Goal: Information Seeking & Learning: Understand process/instructions

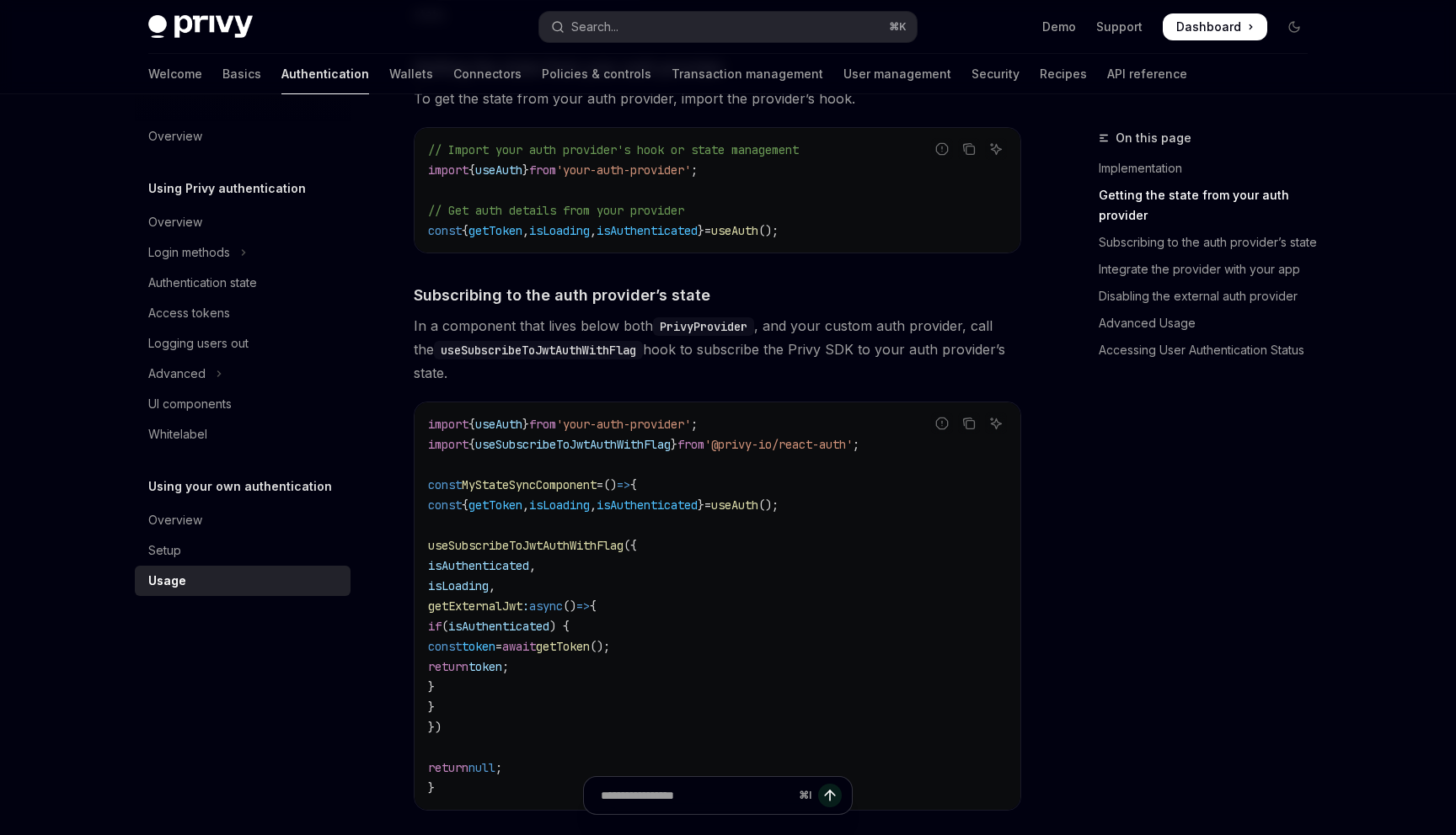
scroll to position [338, 0]
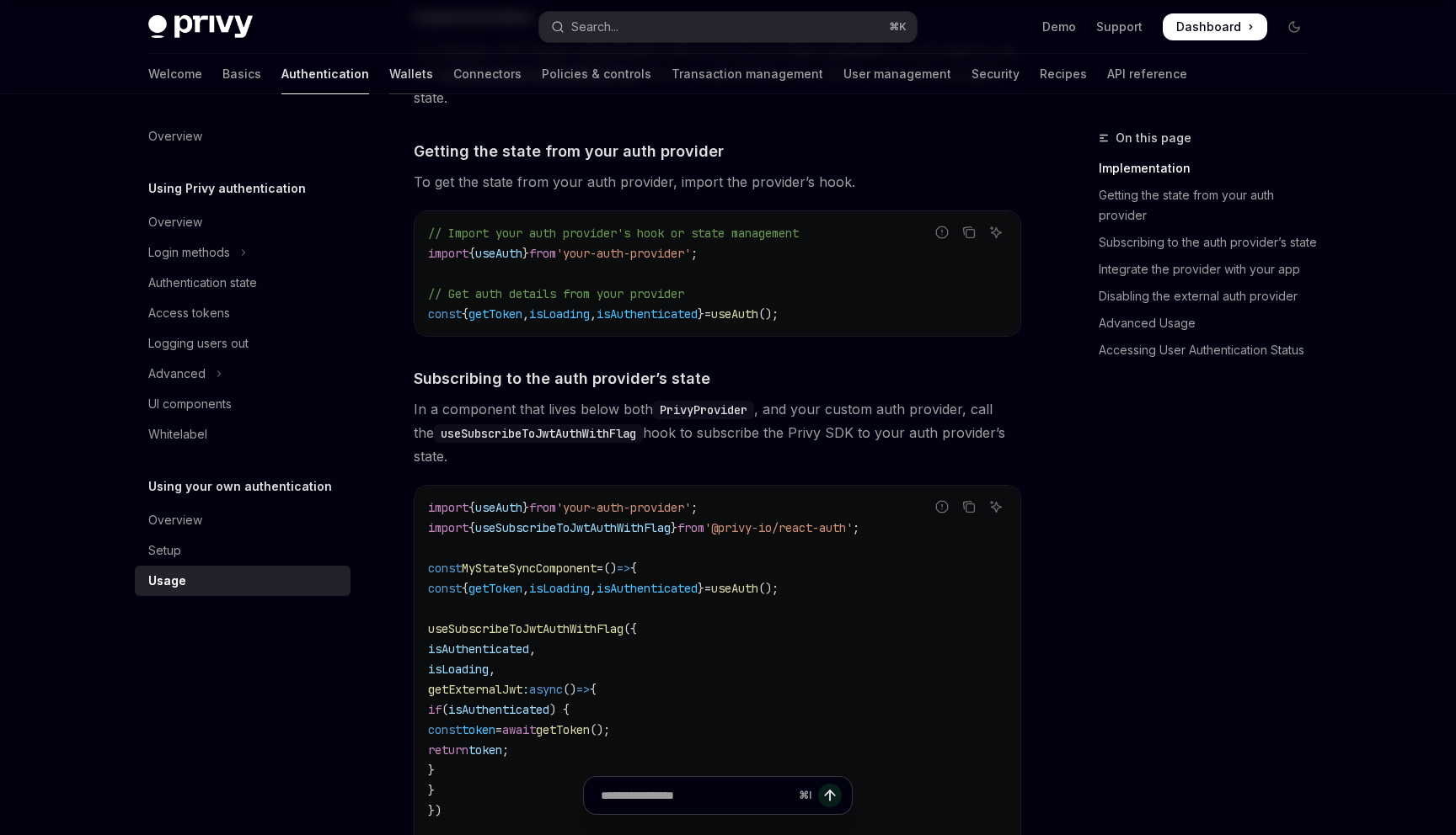
click at [389, 76] on link "Wallets" at bounding box center [411, 74] width 44 height 41
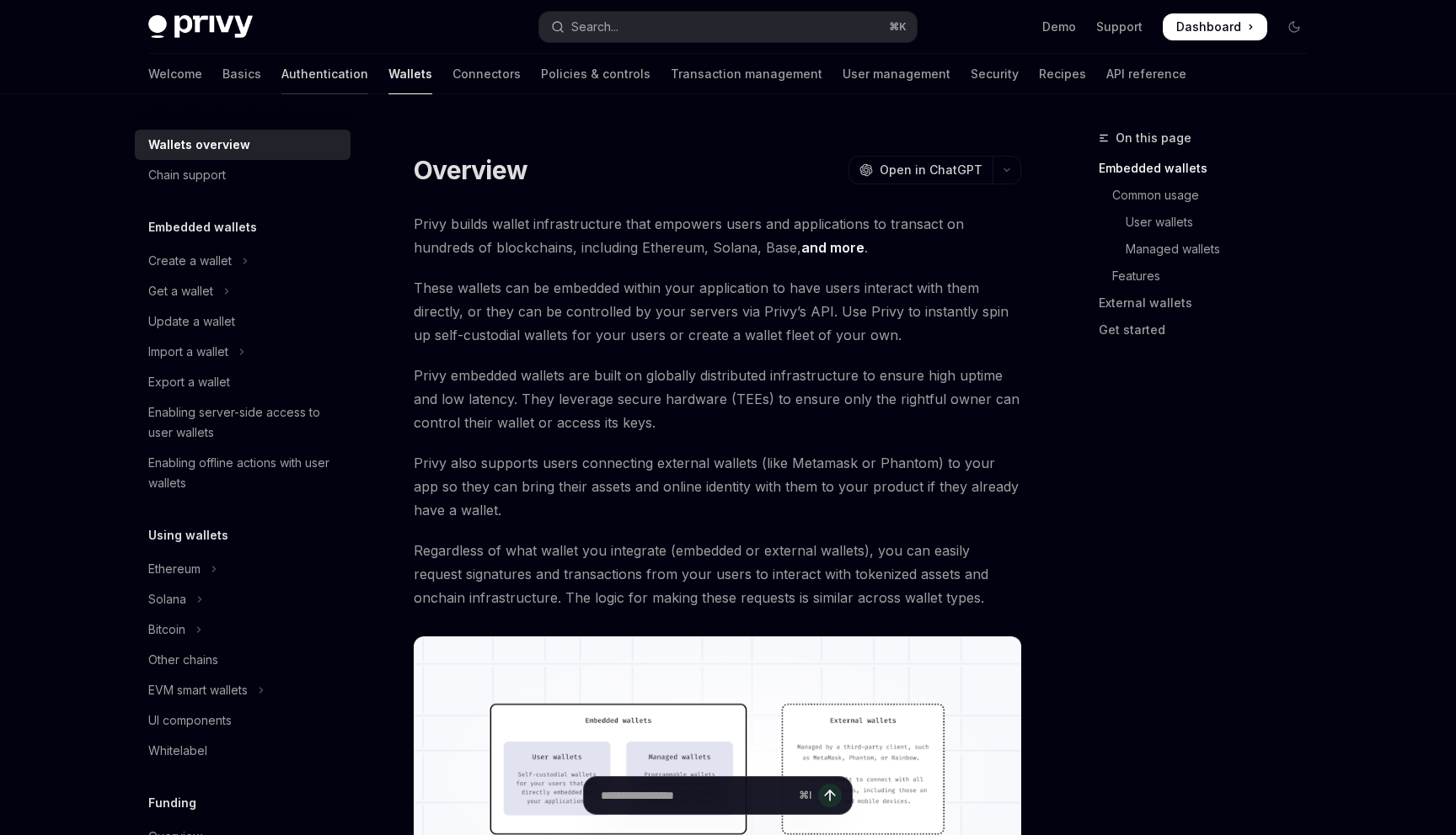
click at [281, 84] on link "Authentication" at bounding box center [325, 74] width 87 height 41
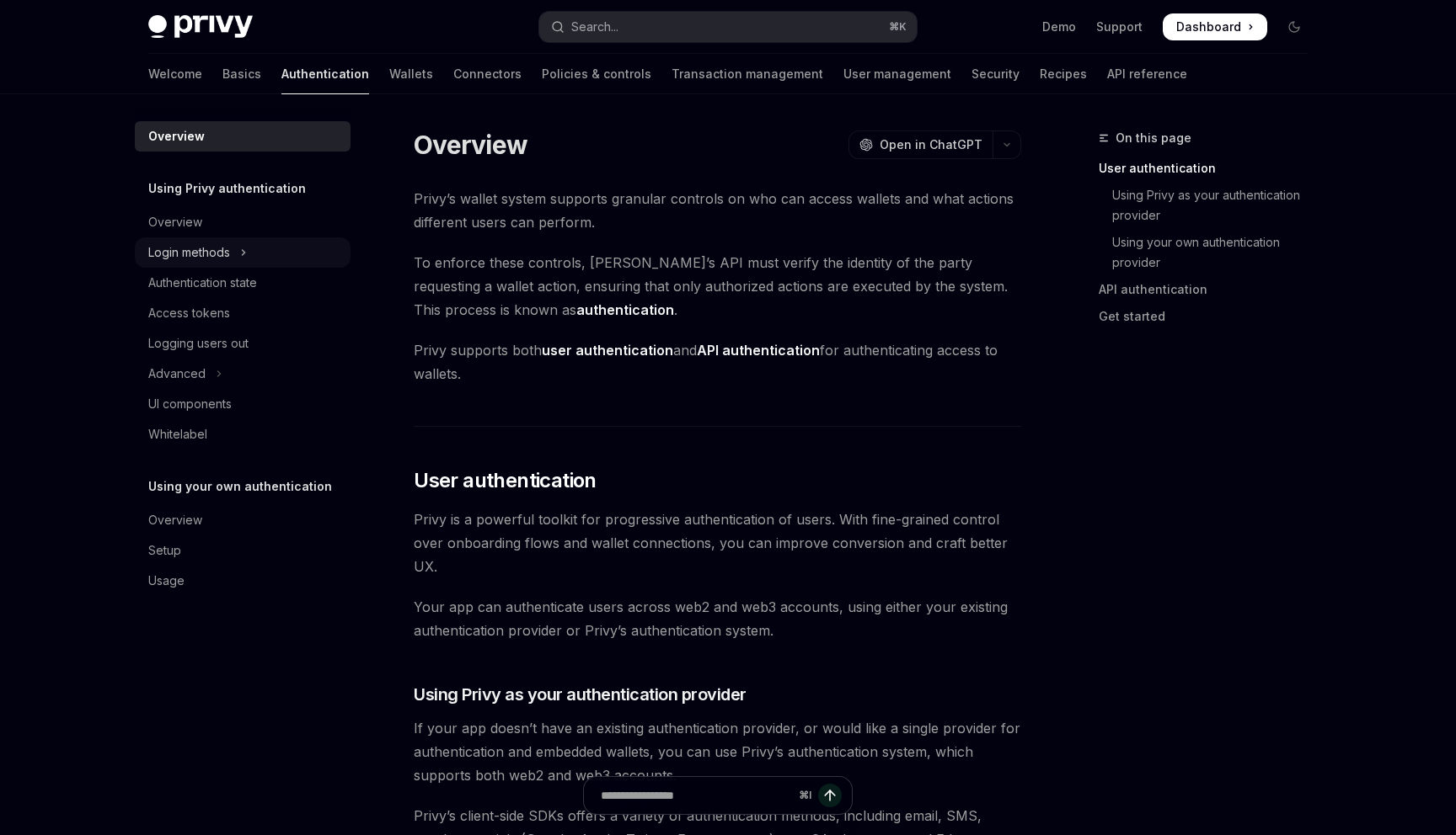
click at [239, 251] on button "Login methods" at bounding box center [243, 253] width 216 height 30
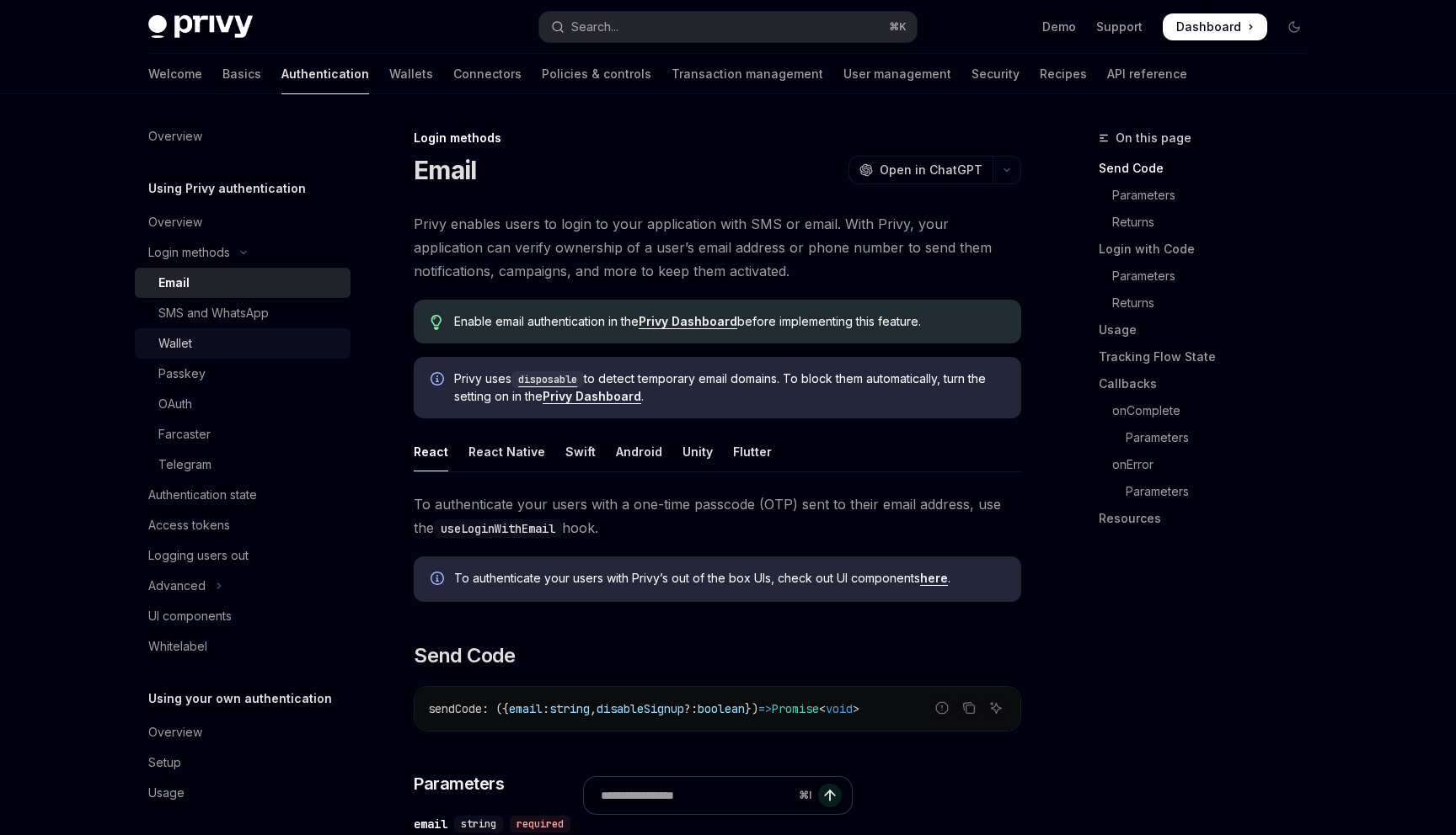
click at [193, 342] on div "Wallet" at bounding box center [249, 344] width 182 height 20
type textarea "*"
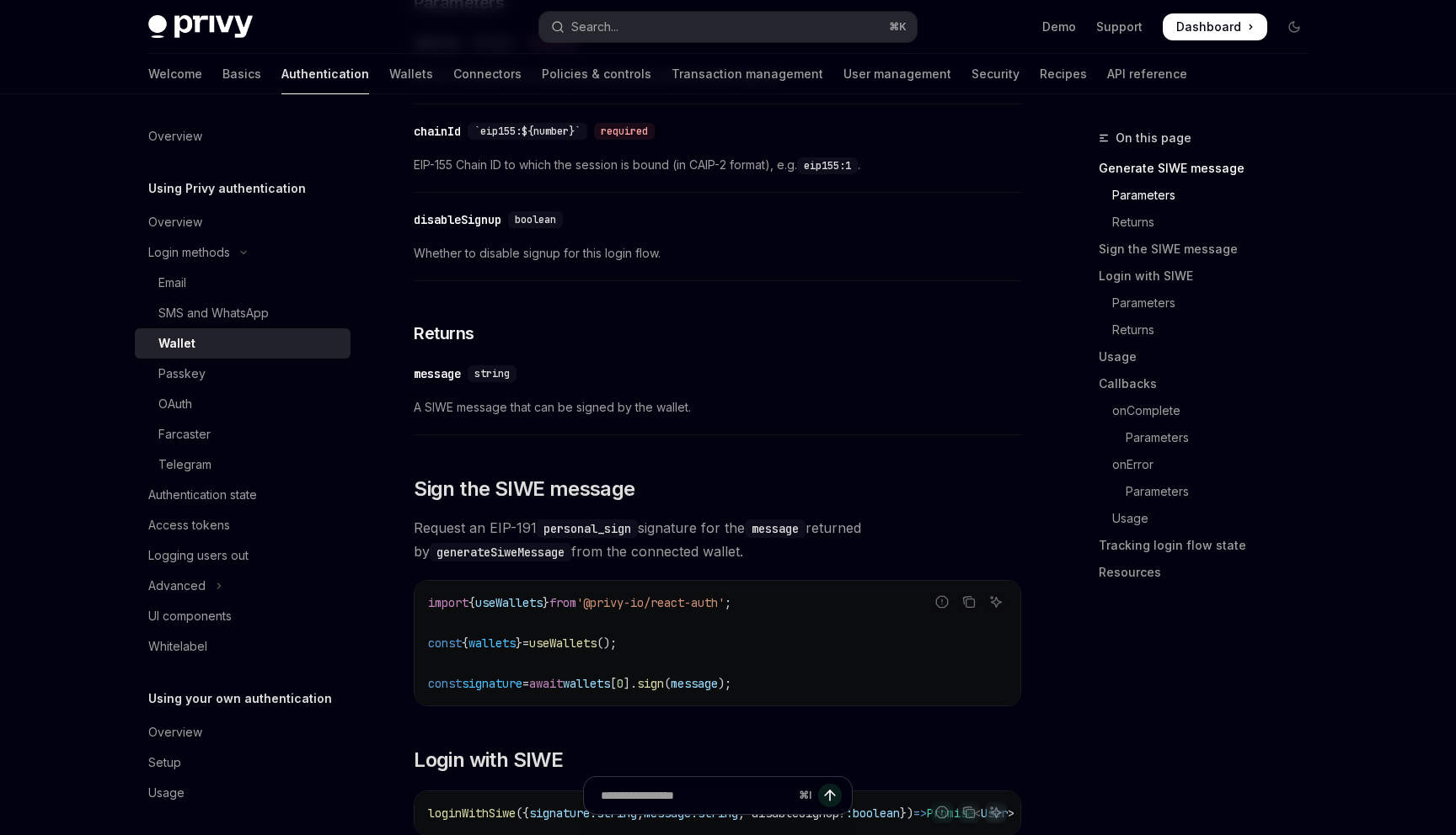
scroll to position [735, 0]
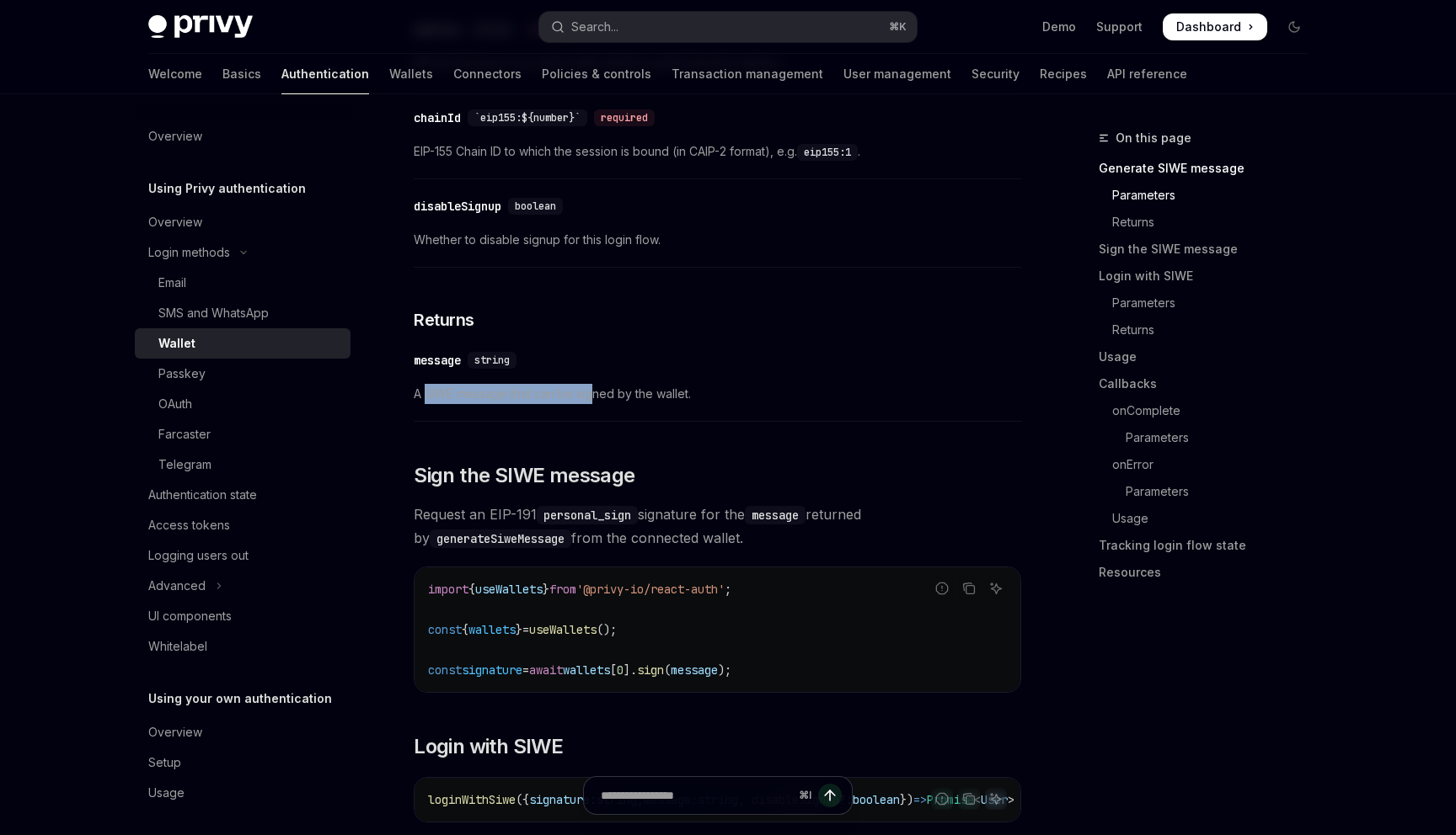
drag, startPoint x: 429, startPoint y: 404, endPoint x: 595, endPoint y: 404, distance: 166.0
click at [595, 404] on span "A SIWE message that can be signed by the wallet." at bounding box center [717, 394] width 608 height 20
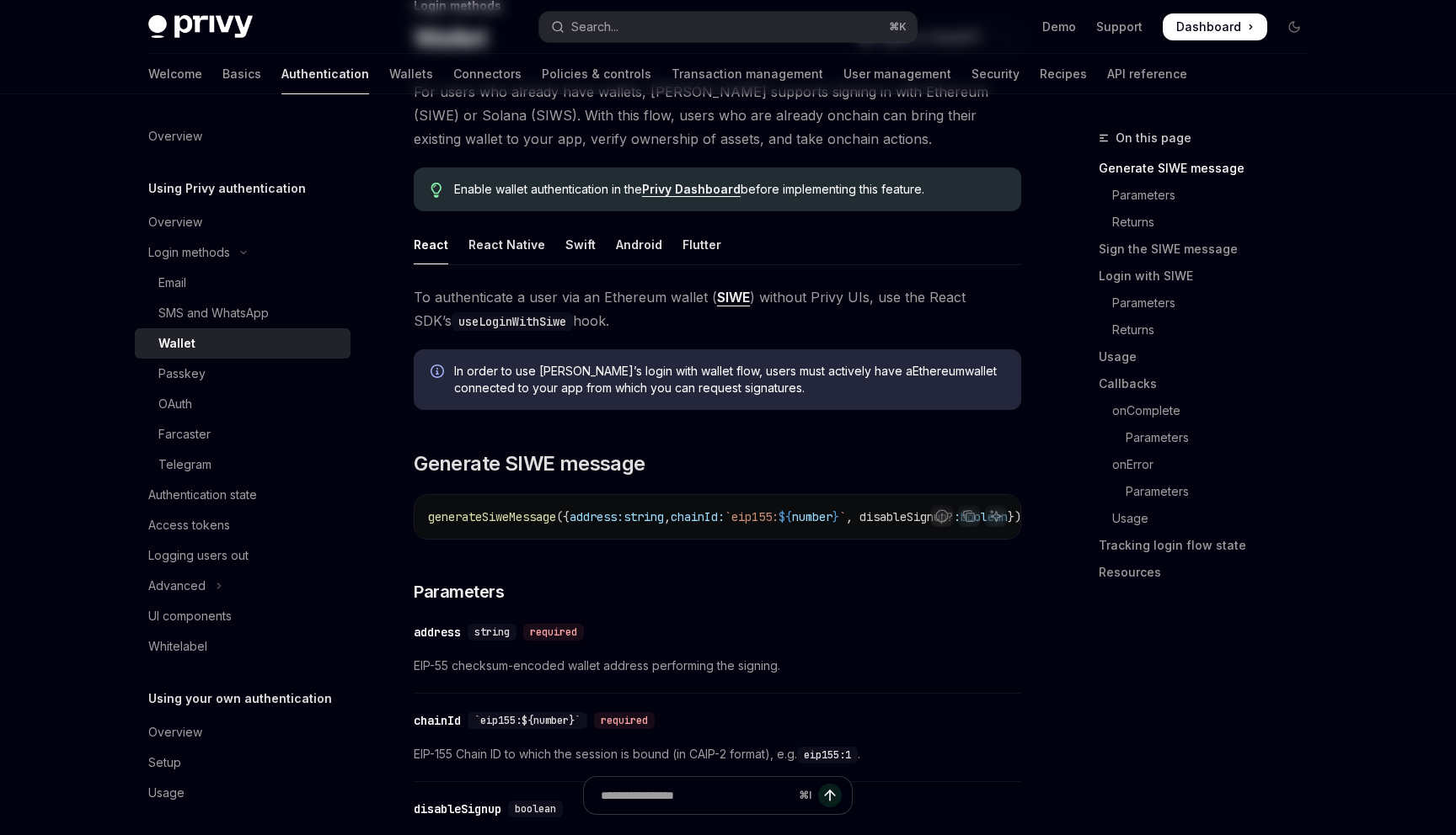
scroll to position [0, 0]
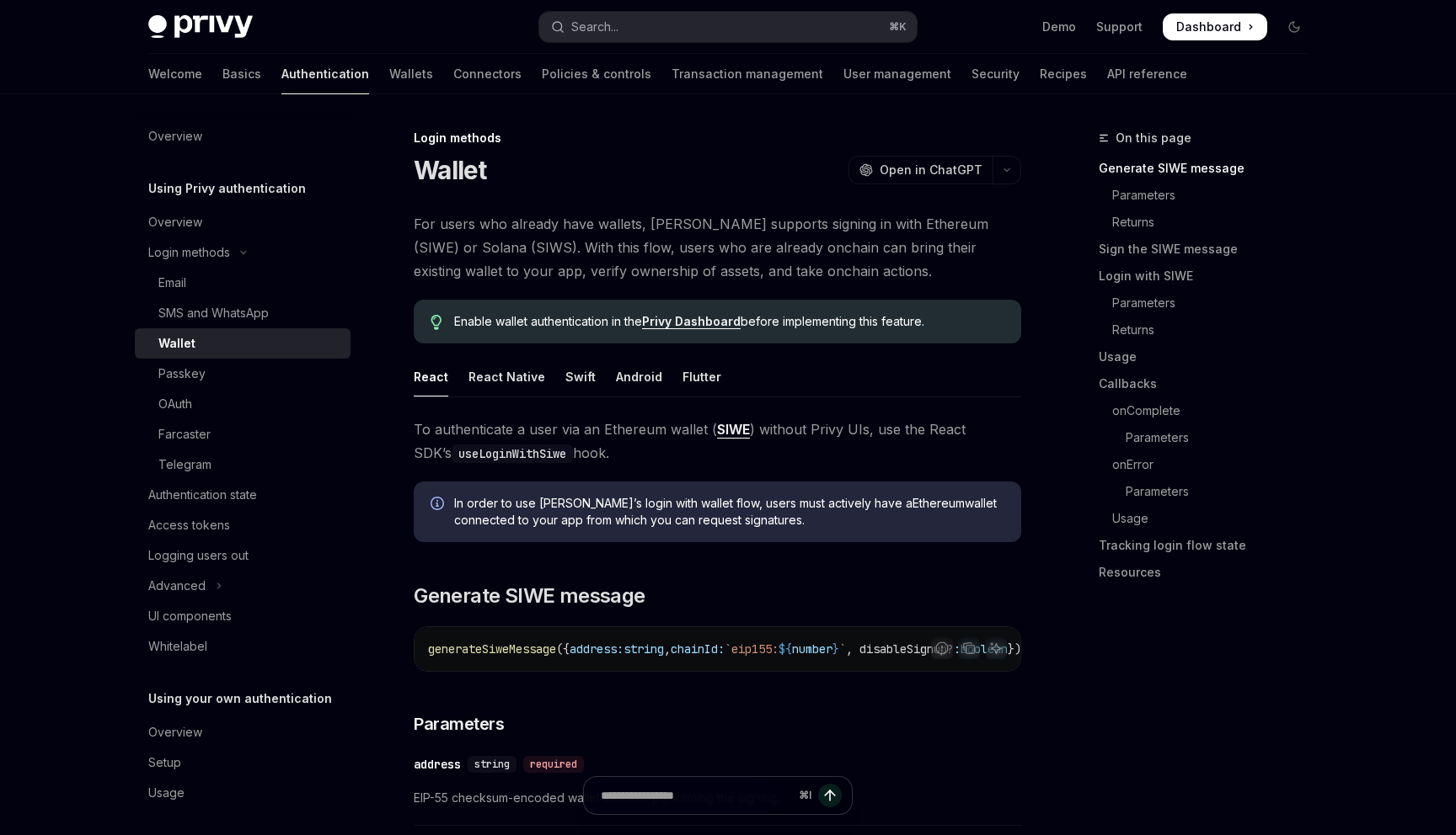
click at [728, 433] on link "SIWE" at bounding box center [733, 429] width 33 height 18
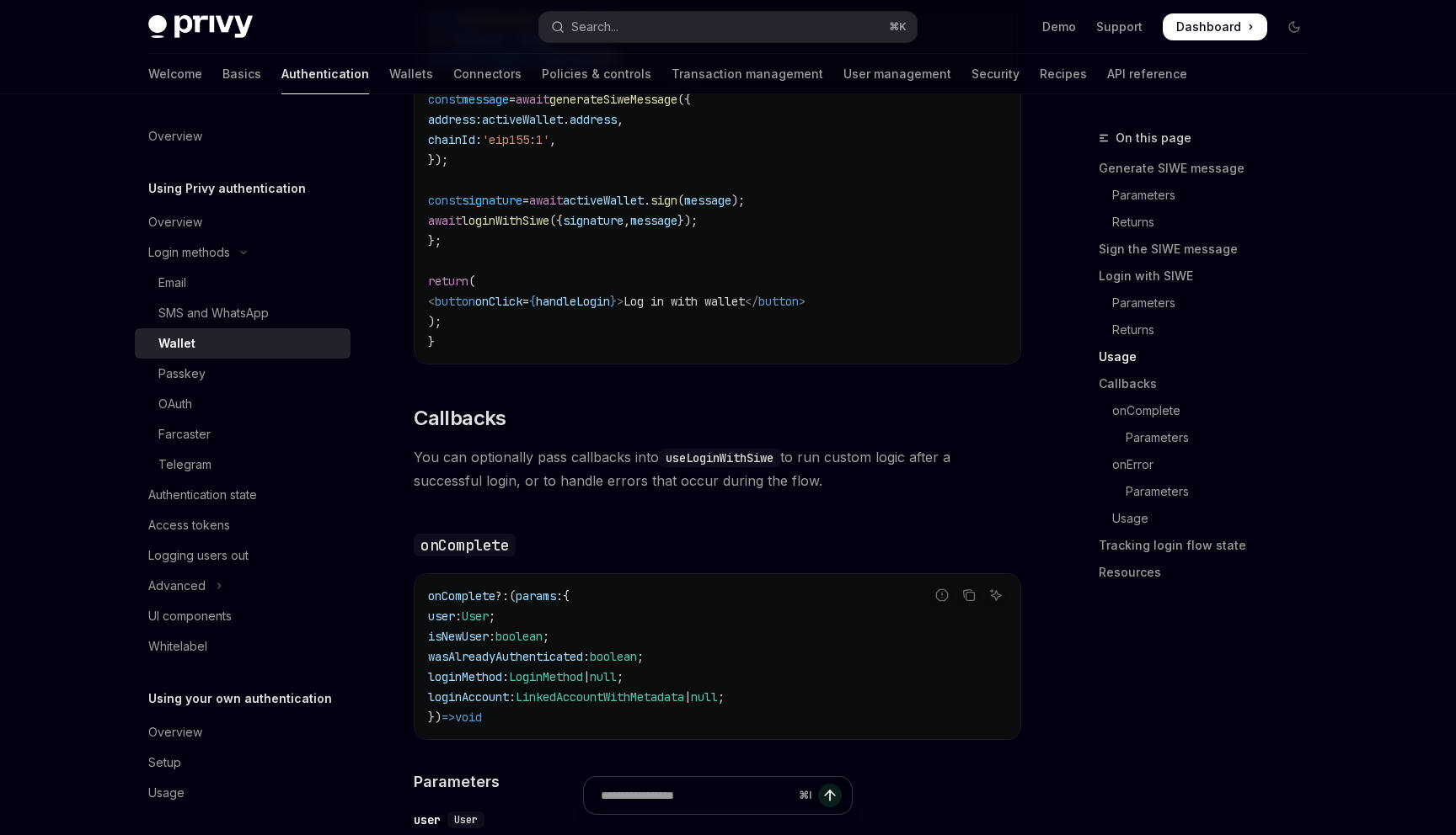
scroll to position [2260, 0]
